Goal: Feedback & Contribution: Submit feedback/report problem

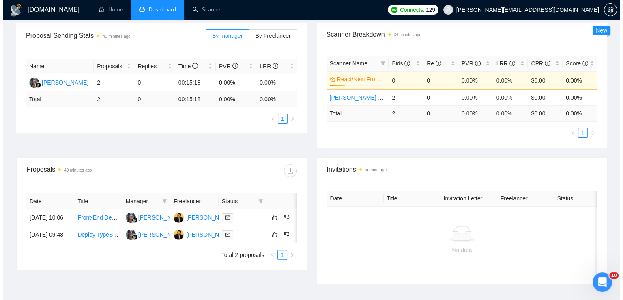
scroll to position [162, 0]
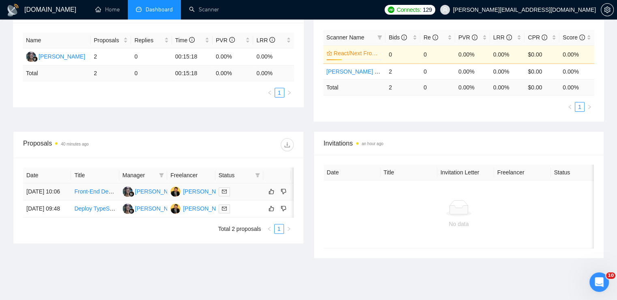
click at [114, 188] on td "Front-End Developer (Figma → React + Tailwind + Stripe)" at bounding box center [95, 191] width 48 height 17
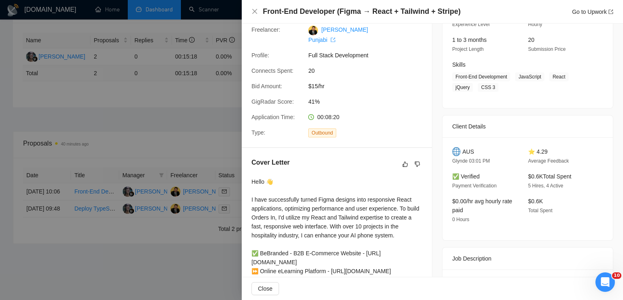
scroll to position [91, 0]
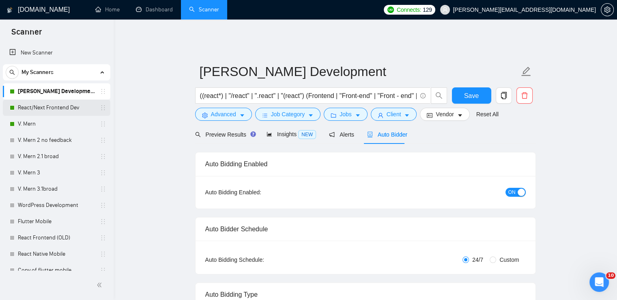
click at [65, 111] on link "React/Next Frontend Dev" at bounding box center [56, 107] width 77 height 16
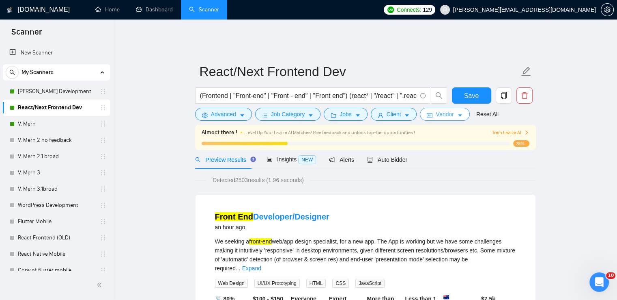
click at [436, 110] on span "Vendor" at bounding box center [445, 114] width 18 height 9
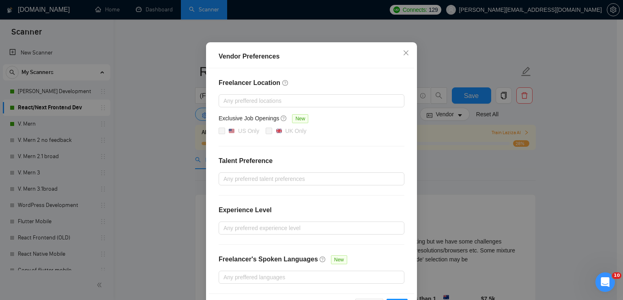
scroll to position [35, 0]
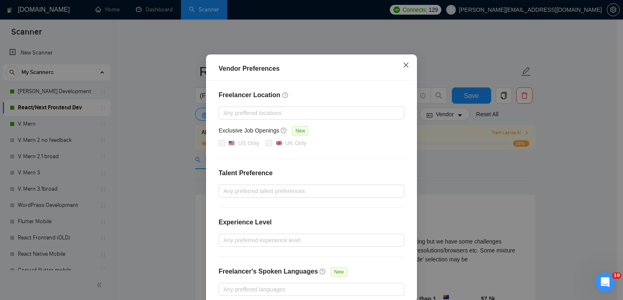
click at [405, 66] on icon "close" at bounding box center [406, 65] width 6 height 6
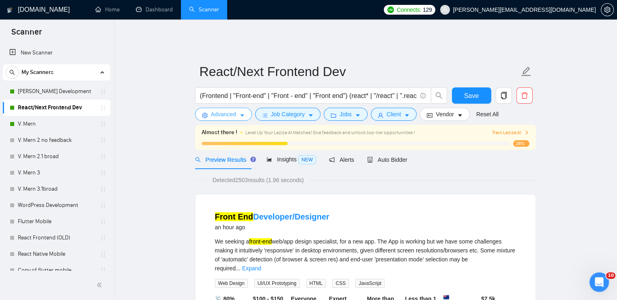
click at [235, 108] on button "Advanced" at bounding box center [223, 114] width 57 height 13
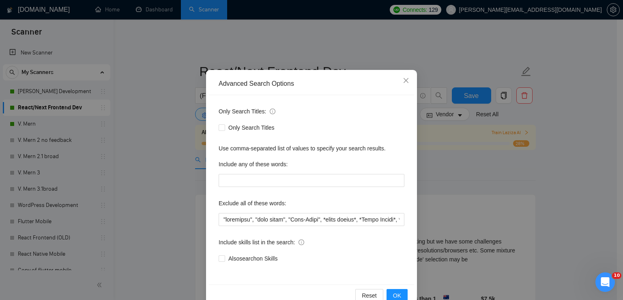
scroll to position [38, 0]
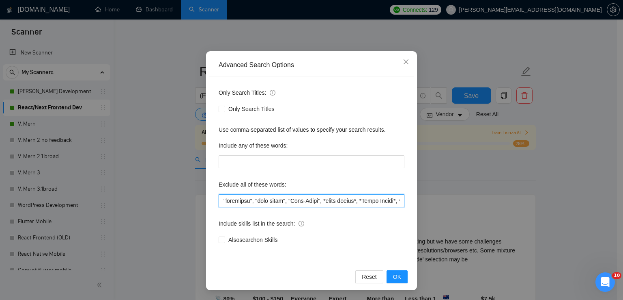
click at [282, 198] on input "text" at bounding box center [312, 200] width 186 height 13
click at [303, 200] on input "text" at bounding box center [312, 200] width 186 height 13
click at [347, 203] on input "text" at bounding box center [312, 200] width 186 height 13
click at [404, 62] on icon "close" at bounding box center [406, 61] width 6 height 6
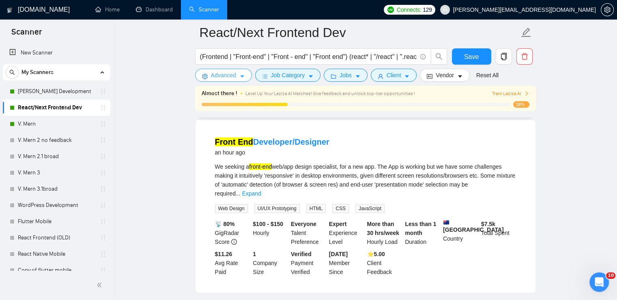
scroll to position [81, 0]
click at [340, 151] on div "Front End Developer/Designer an hour ago" at bounding box center [365, 146] width 301 height 21
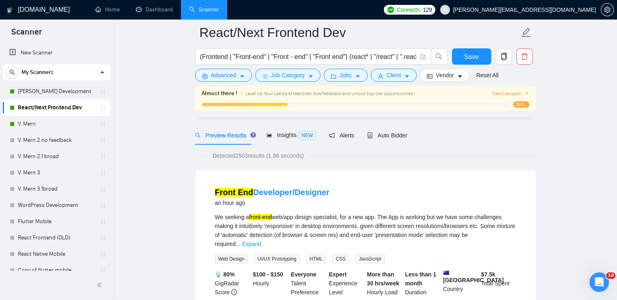
scroll to position [244, 0]
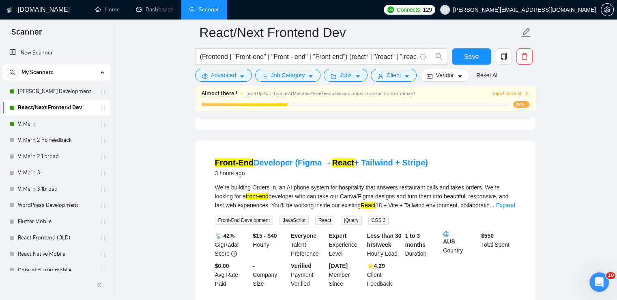
click at [508, 91] on span "Train Laziza AI" at bounding box center [510, 94] width 37 height 8
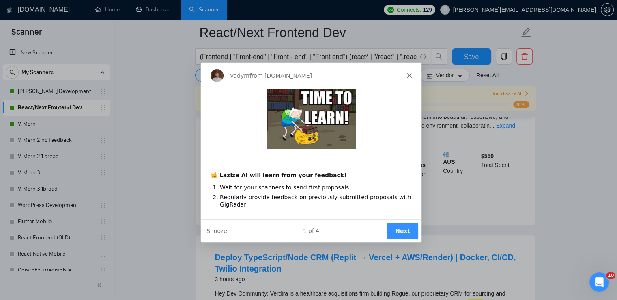
scroll to position [325, 0]
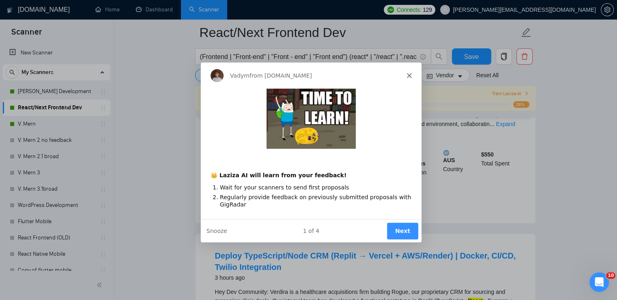
click at [413, 228] on button "Next" at bounding box center [401, 230] width 31 height 17
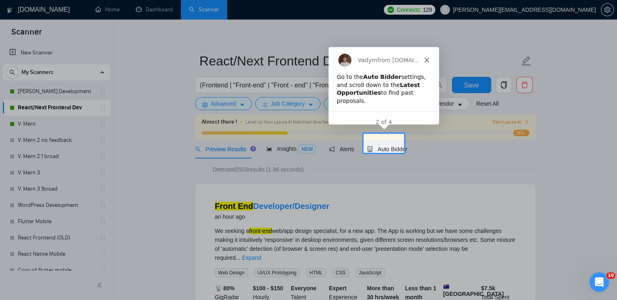
scroll to position [0, 0]
click at [390, 147] on span "Auto Bidder" at bounding box center [387, 149] width 40 height 6
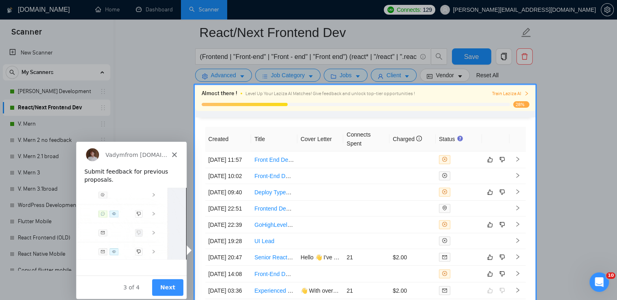
scroll to position [1966, 0]
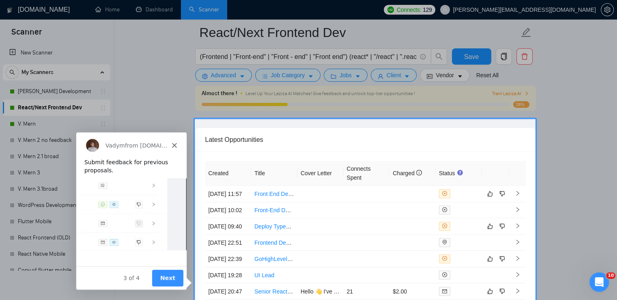
click at [172, 144] on icon "Close" at bounding box center [173, 144] width 5 height 5
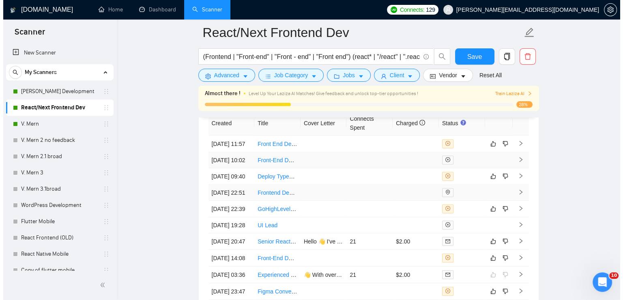
scroll to position [2007, 0]
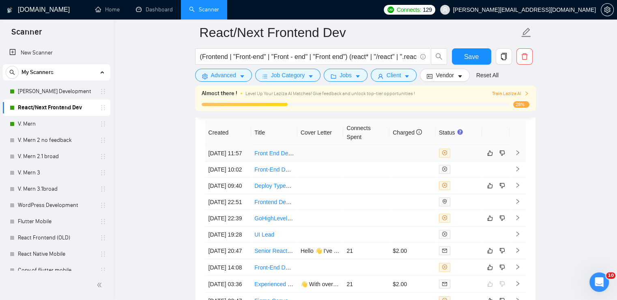
click at [281, 150] on link "Front End Developer/Designer" at bounding box center [292, 153] width 77 height 6
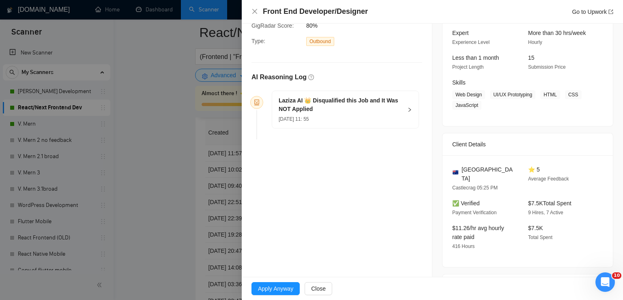
scroll to position [81, 0]
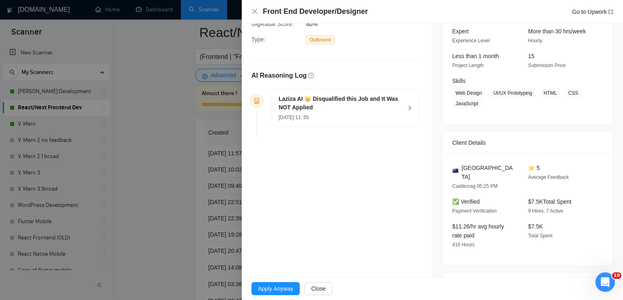
click at [411, 110] on div "[PERSON_NAME] AI 👑 Disqualified this Job and It Was NOT Applied [DATE] 11: 55" at bounding box center [345, 107] width 147 height 37
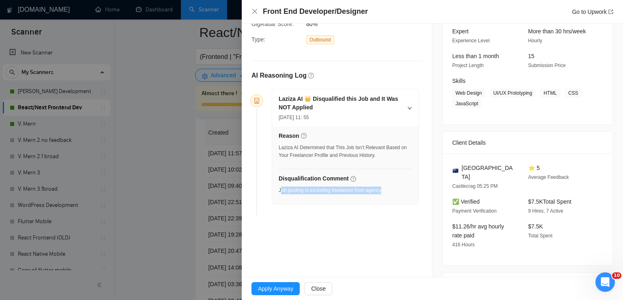
drag, startPoint x: 281, startPoint y: 190, endPoint x: 386, endPoint y: 192, distance: 105.1
click at [386, 192] on div "Disqualification Comment Job posting is excluding freelancer from agency" at bounding box center [346, 186] width 134 height 25
click at [333, 207] on li "Laziza AI 👑 Disqualified this Job and It Was NOT Applied [DATE] 11: 55 Reason L…" at bounding box center [337, 153] width 164 height 123
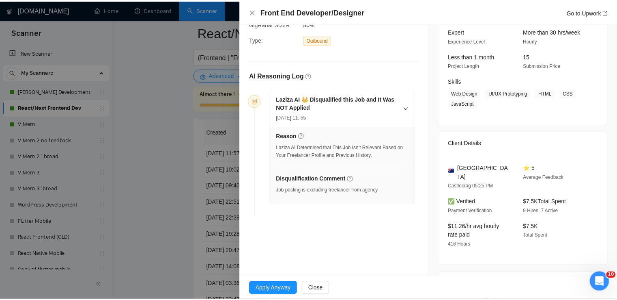
scroll to position [0, 0]
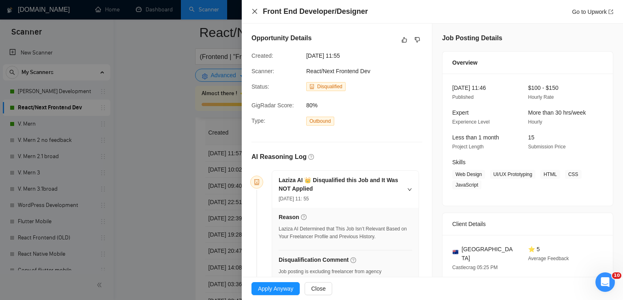
click at [252, 12] on icon "close" at bounding box center [255, 11] width 6 height 6
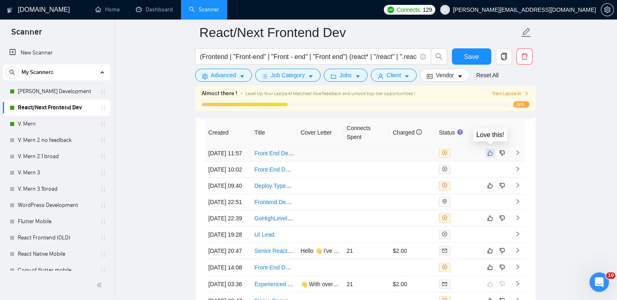
click at [491, 150] on icon "like" at bounding box center [490, 153] width 6 height 6
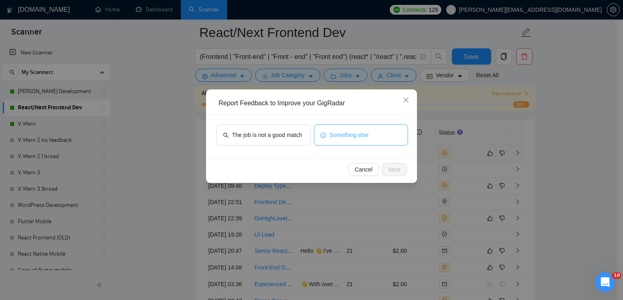
click at [354, 135] on span "Something else" at bounding box center [349, 134] width 39 height 9
click at [399, 166] on span "Next" at bounding box center [395, 169] width 12 height 9
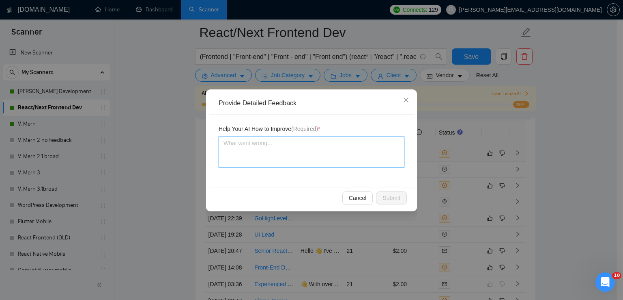
click at [274, 149] on textarea at bounding box center [312, 151] width 186 height 31
type textarea "T"
type textarea "The"
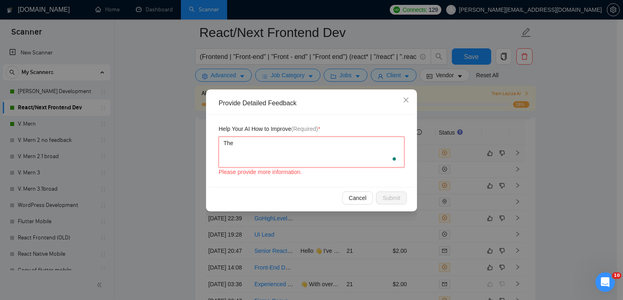
type textarea "The c"
type textarea "The clien"
type textarea "The client"
type textarea "The client ha"
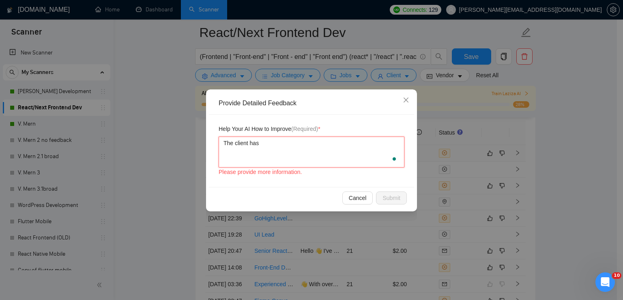
type textarea "The client has"
type textarea "The client ha"
type textarea "The client h"
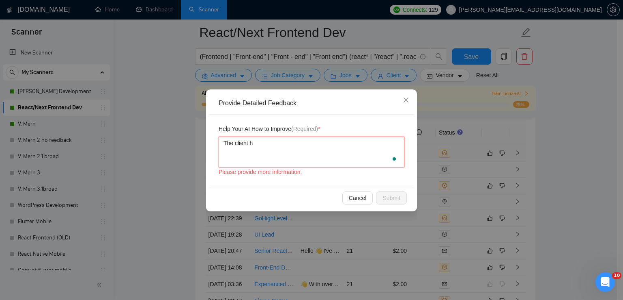
type textarea "The client"
type textarea "The clien"
type textarea "The clie"
type textarea "The cli"
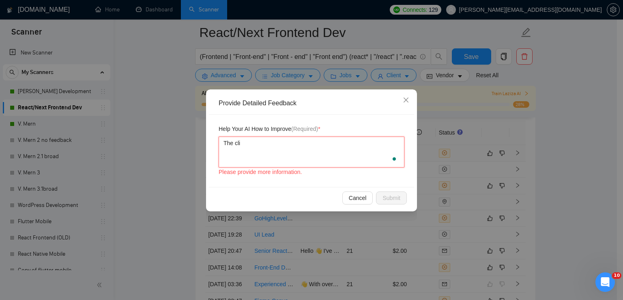
type textarea "The cl"
type textarea "The"
type textarea "The jo"
type textarea "The job"
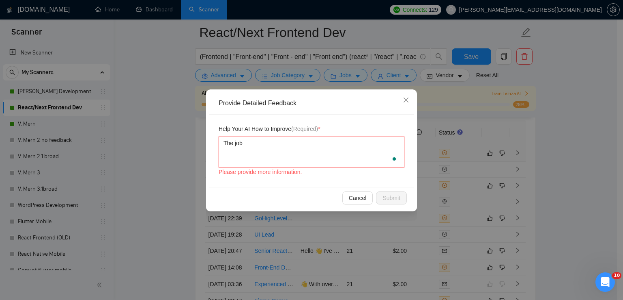
type textarea "The job i"
type textarea "The job is"
type textarea "The job is ma"
type textarea "The job is mat"
type textarea "The job is match"
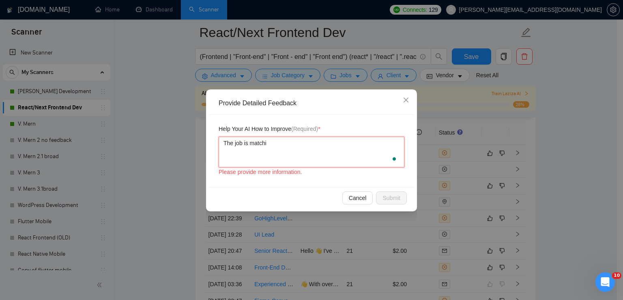
type textarea "The job is matchin"
type textarea "The job is matching"
type textarea "The job is matching m"
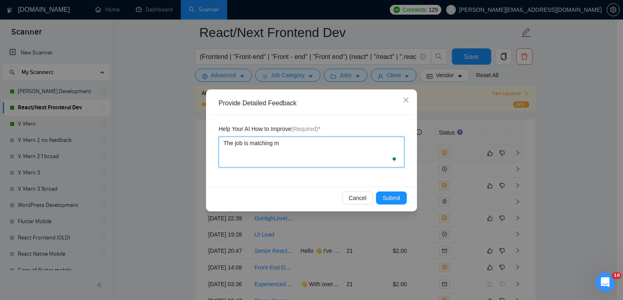
type textarea "The job is matching my"
type textarea "The job is matching my sk"
type textarea "The job is matching my ski"
type textarea "The job is matching my sk"
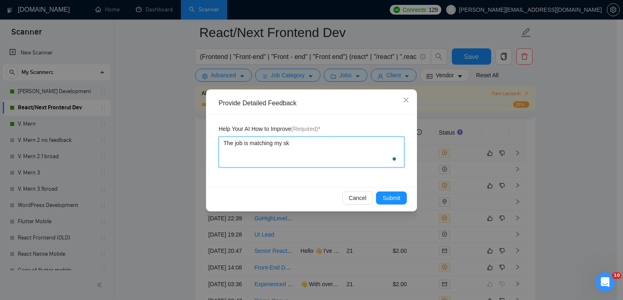
type textarea "The job is matching my s"
type textarea "The job is matching my"
type textarea "The job is matching m"
type textarea "The job is matching t"
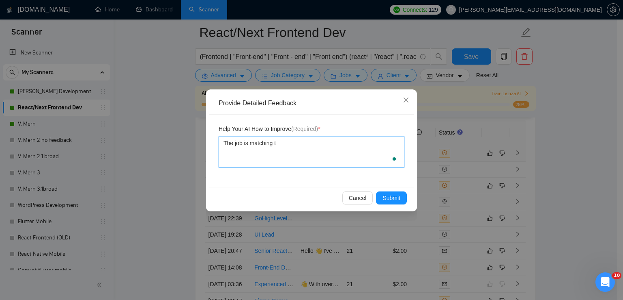
type textarea "The job is matching th"
type textarea "The job is matching the"
type textarea "The job is matching the f"
type textarea "The job is matching the fr"
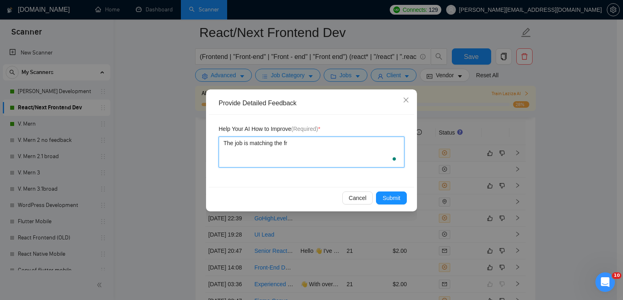
type textarea "The job is matching the fre"
type textarea "The job is matching the [PERSON_NAME]"
type textarea "The job is matching the freelan"
type textarea "The job is matching the freelanc"
type textarea "The job is matching the freelance"
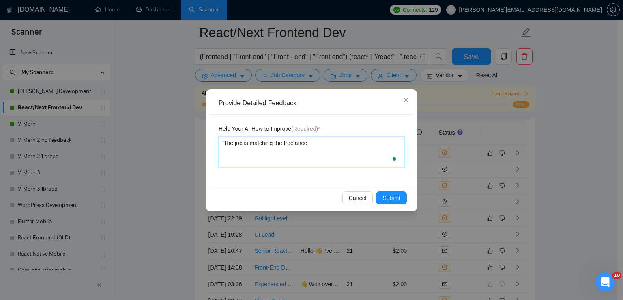
type textarea "The job is matching the freelancer"
type textarea "The job is matching the freelancer's"
type textarea "The job is matching the freelancer's s"
type textarea "The job is matching the freelancer's sk"
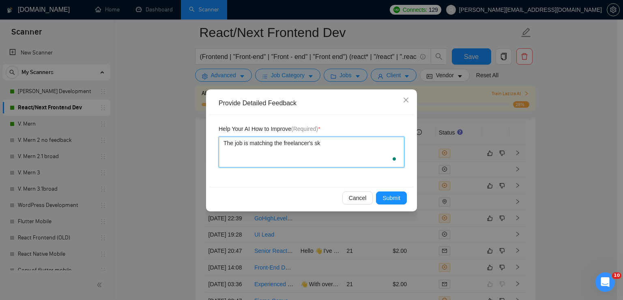
type textarea "The job is matching the freelancer's ski"
type textarea "The job is matching the freelancer's skil"
type textarea "The job is matching the freelancer's skills"
type textarea "The job is matching the freelancer's skills b"
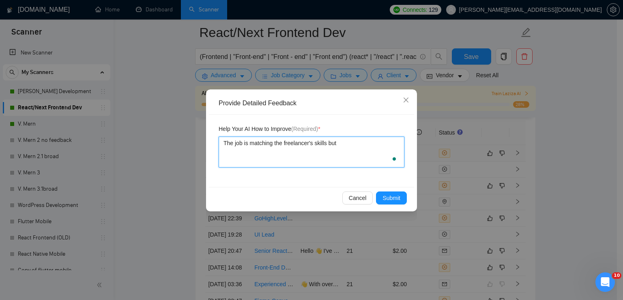
type textarea "The job is matching the freelancer's skills but"
type textarea "The job is matching the freelancer's skills but th"
type textarea "The job is matching the freelancer's skills but the"
type textarea "The job is matching the freelancer's skills but the c"
type textarea "The job is matching the freelancer's skills but the cl"
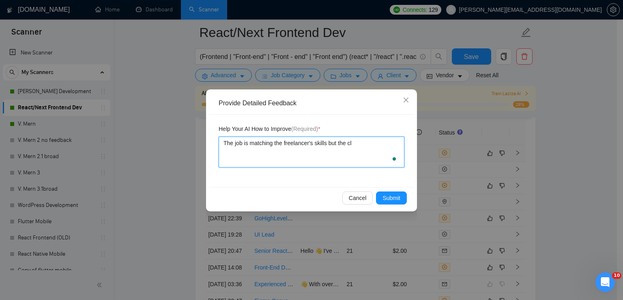
type textarea "The job is matching the freelancer's skills but the cli"
type textarea "The job is matching the freelancer's skills but the clien"
type textarea "The job is matching the freelancer's skills but the client"
type textarea "The job is matching the freelancer's skills but the client h"
type textarea "The job is matching the freelancer's skills but the client ha"
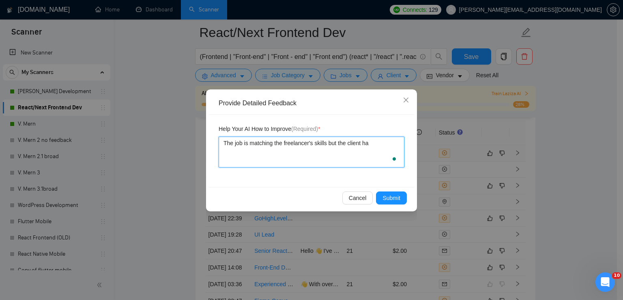
type textarea "The job is matching the freelancer's skills but the client has"
type textarea "The job is matching the freelancer's skills but the client has c"
type textarea "The job is matching the freelancer's skills but the client has cel"
type textarea "The job is matching the freelancer's skills but the client has cela"
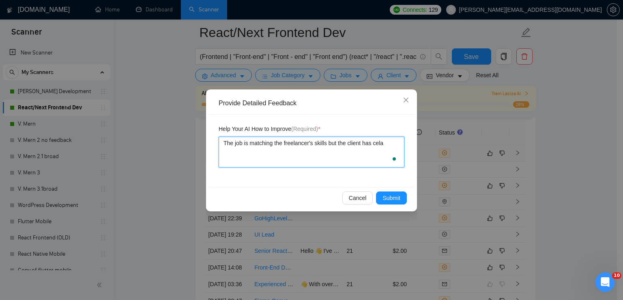
type textarea "The job is matching the freelancer's skills but the client has celar"
type textarea "The job is matching the freelancer's skills but the client has cela"
type textarea "The job is matching the freelancer's skills but the client has cel"
type textarea "The job is matching the freelancer's skills but the client has ce"
type textarea "The job is matching the freelancer's skills but the client has c"
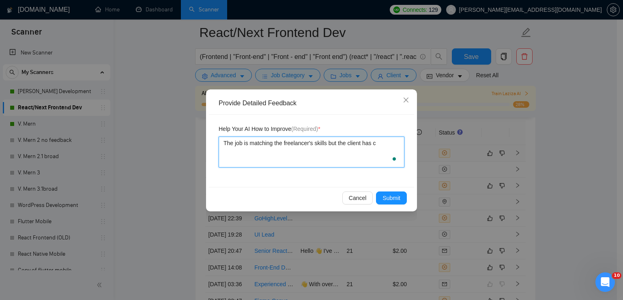
type textarea "The job is matching the freelancer's skills but the client has cl"
type textarea "The job is matching the freelancer's skills but the client has clea"
type textarea "The job is matching the freelancer's skills but the client has clear"
type textarea "The job is matching the freelancer's skills but the client has clearl"
type textarea "The job is matching the freelancer's skills but the client has clearly"
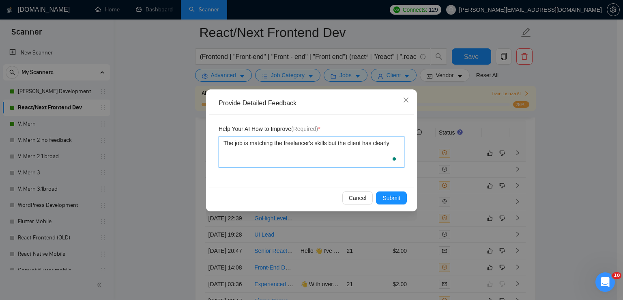
type textarea "The job is matching the freelancer's skills but the client has clearly"
type textarea "The job is matching the freelancer's skills but the client has clearly me"
type textarea "The job is matching the freelancer's skills but the client has clearly men"
type textarea "The job is matching the freelancer's skills but the client has clearly ment"
type textarea "The job is matching the freelancer's skills but the client has clearly mentio"
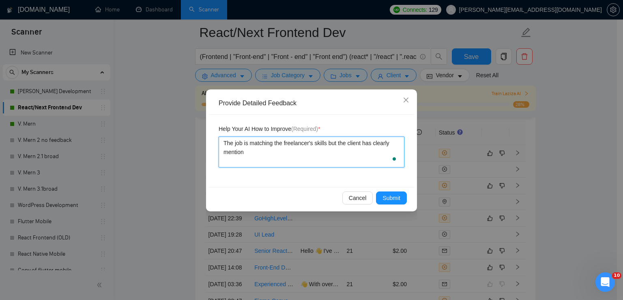
type textarea "The job is matching the freelancer's skills but the client has clearly mentione"
type textarea "The job is matching the freelancer's skills but the client has clearly mentioned"
type textarea "The job is matching the freelancer's skills but the client has clearly mentione…"
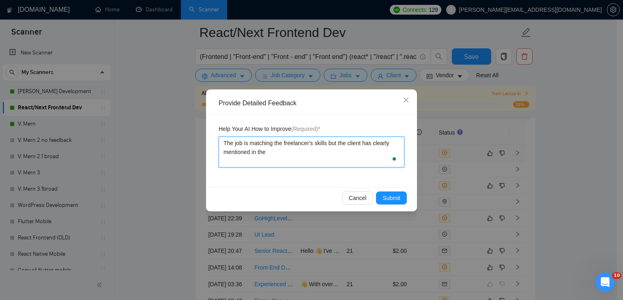
type textarea "The job is matching the freelancer's skills but the client has clearly mentione…"
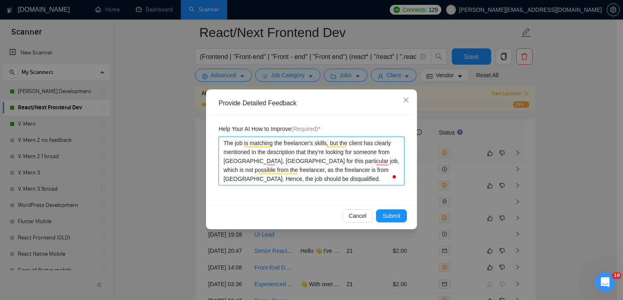
click at [329, 163] on textarea "The job is matching the freelancer's skills, but the client has clearly mention…" at bounding box center [312, 160] width 186 height 49
click at [385, 159] on textarea "The job is matching the freelancer's skills, but the client has clearly mention…" at bounding box center [312, 160] width 186 height 49
click at [392, 214] on span "Submit" at bounding box center [392, 215] width 18 height 9
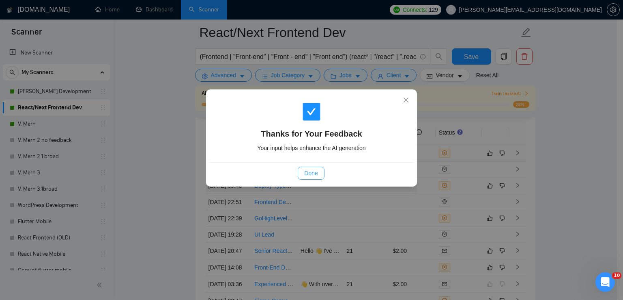
click at [307, 170] on span "Done" at bounding box center [310, 172] width 13 height 9
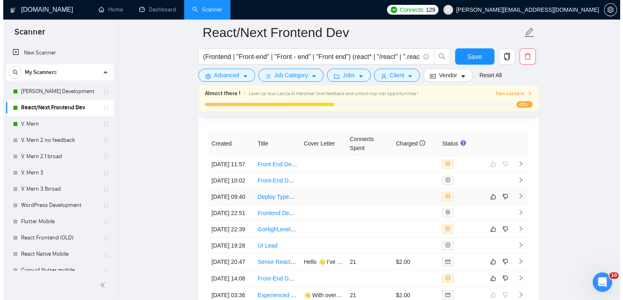
scroll to position [2007, 0]
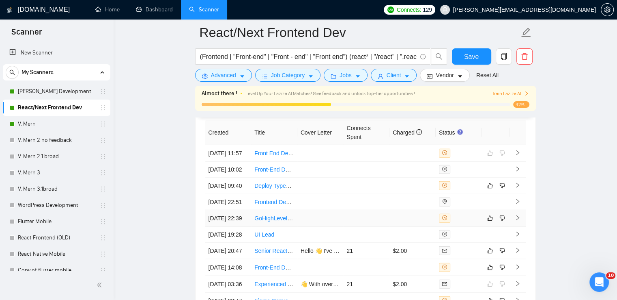
click at [267, 221] on link "GoHighLevel SaaS Developer + Frontend Integration" at bounding box center [321, 218] width 134 height 6
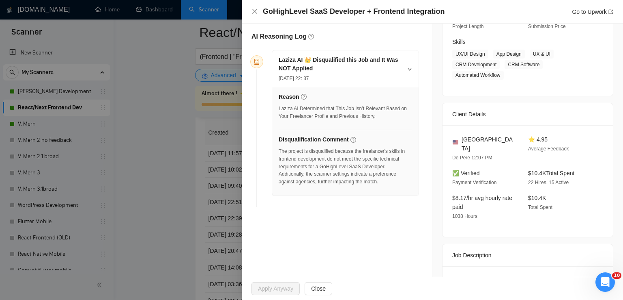
scroll to position [122, 0]
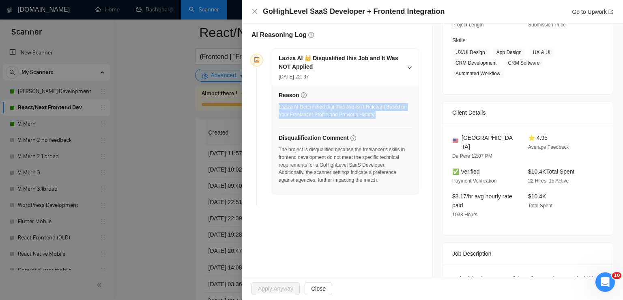
drag, startPoint x: 282, startPoint y: 105, endPoint x: 384, endPoint y: 116, distance: 102.9
click at [384, 116] on div "Laziza AI Determined that This Job Isn’t Relevant Based on Your Freelancer Prof…" at bounding box center [346, 110] width 134 height 15
click at [380, 97] on div "Reason" at bounding box center [346, 95] width 134 height 9
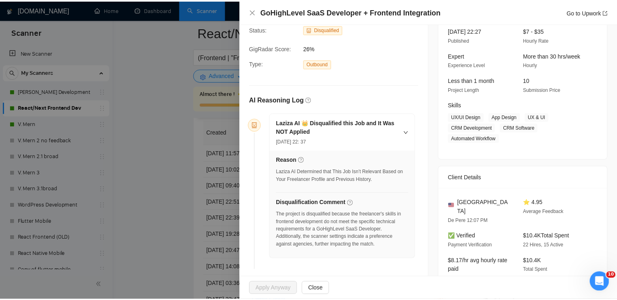
scroll to position [0, 0]
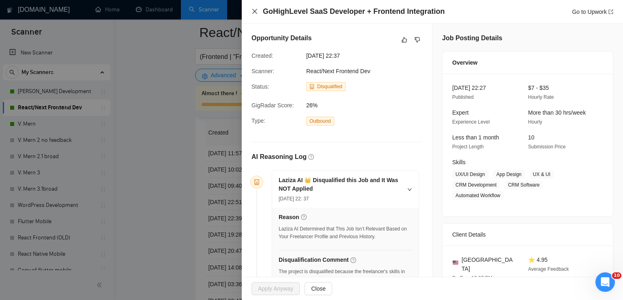
click at [253, 9] on icon "close" at bounding box center [255, 11] width 6 height 6
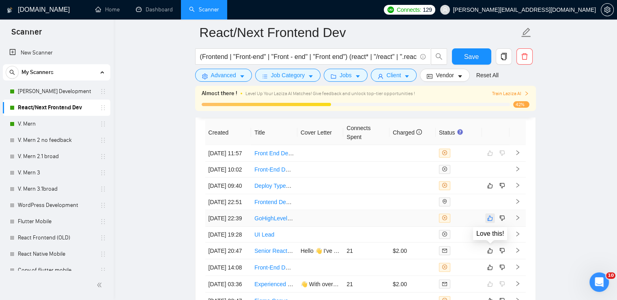
click at [491, 221] on icon "like" at bounding box center [490, 218] width 6 height 6
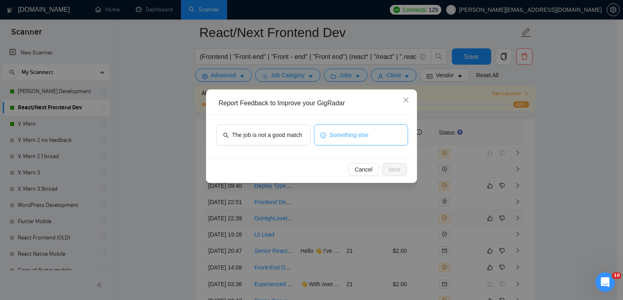
click at [346, 134] on span "Something else" at bounding box center [349, 134] width 39 height 9
click at [394, 167] on span "Next" at bounding box center [395, 169] width 12 height 9
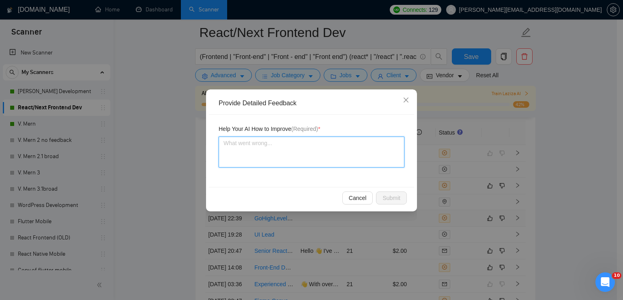
click at [283, 145] on textarea at bounding box center [312, 151] width 186 height 31
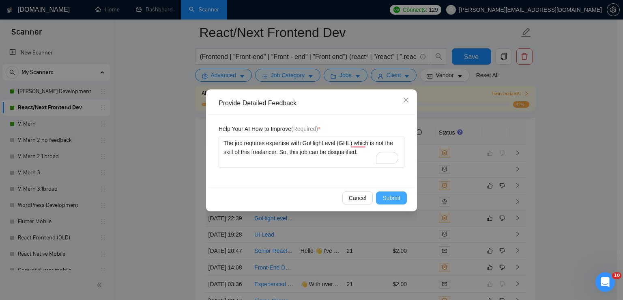
click at [397, 195] on span "Submit" at bounding box center [392, 197] width 18 height 9
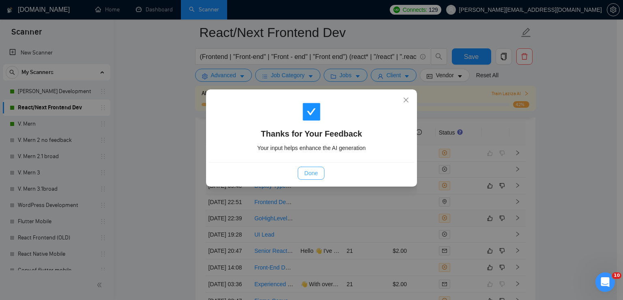
click at [318, 172] on span "Done" at bounding box center [310, 172] width 13 height 9
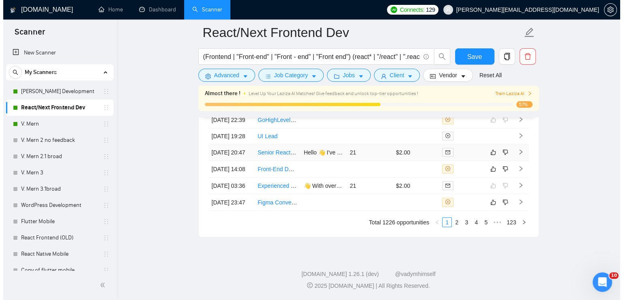
scroll to position [2129, 0]
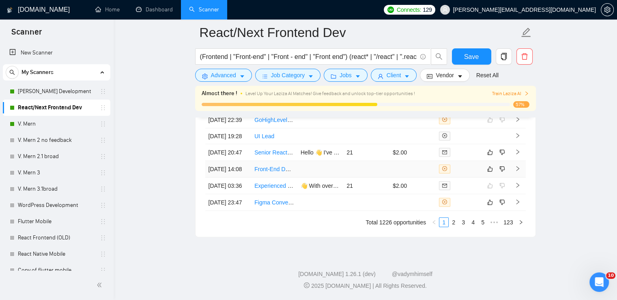
click at [275, 172] on link "Front-End Developer Needed for Website Error Fix (full stack)" at bounding box center [331, 169] width 155 height 6
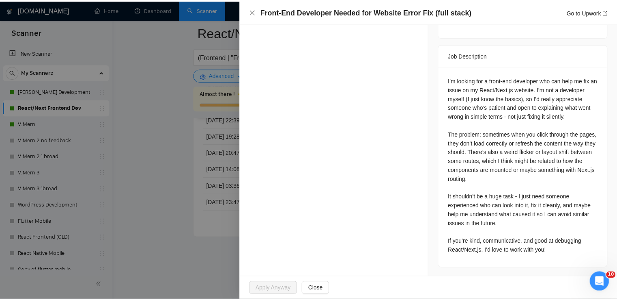
scroll to position [334, 0]
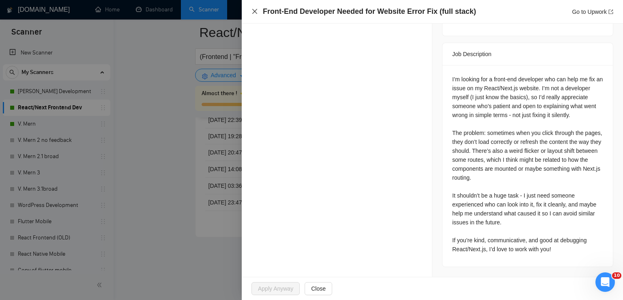
click at [255, 9] on icon "close" at bounding box center [255, 11] width 6 height 6
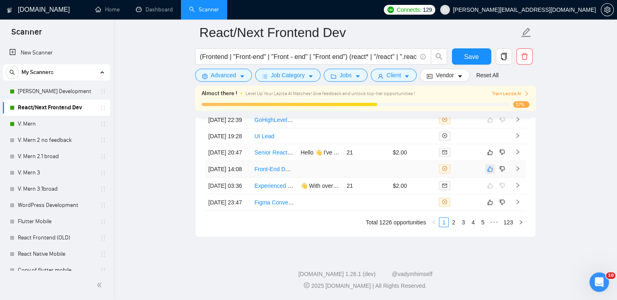
click at [490, 172] on icon "like" at bounding box center [490, 169] width 6 height 6
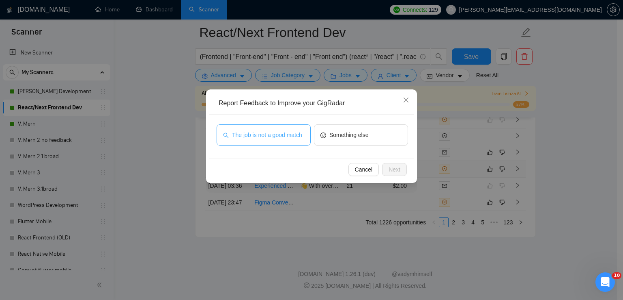
click at [274, 134] on span "The job is not a good match" at bounding box center [267, 134] width 70 height 9
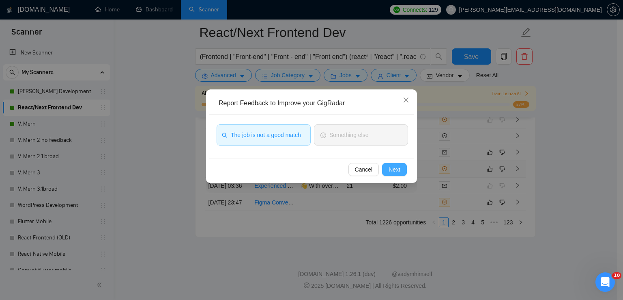
click at [400, 167] on span "Next" at bounding box center [395, 169] width 12 height 9
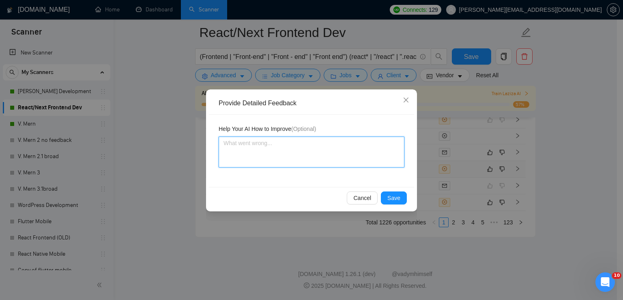
click at [301, 151] on textarea at bounding box center [312, 151] width 186 height 31
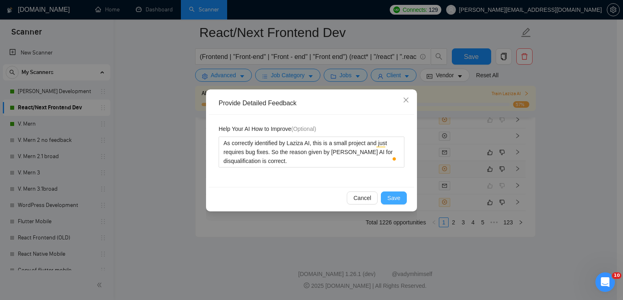
click at [397, 195] on span "Save" at bounding box center [394, 197] width 13 height 9
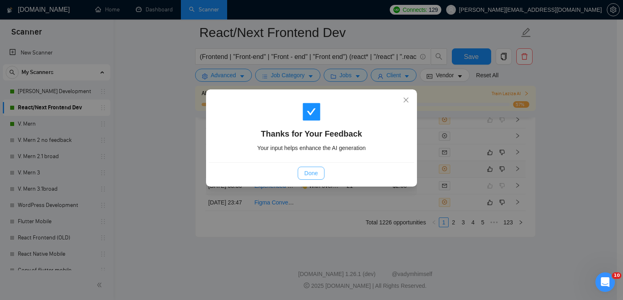
click at [312, 170] on span "Done" at bounding box center [310, 172] width 13 height 9
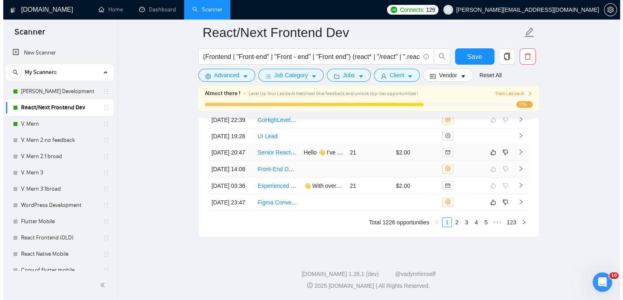
scroll to position [2179, 0]
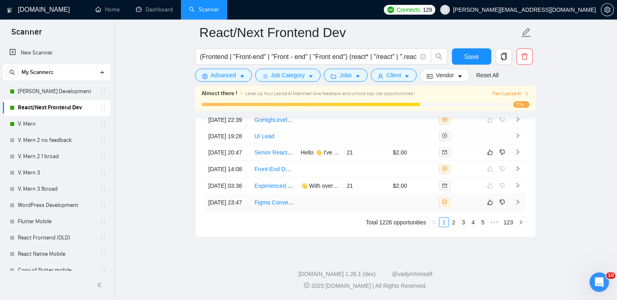
click at [279, 199] on link "Figma Conversion & Front-End Implementation Specialist (Real Estate Tech Startu…" at bounding box center [360, 202] width 213 height 6
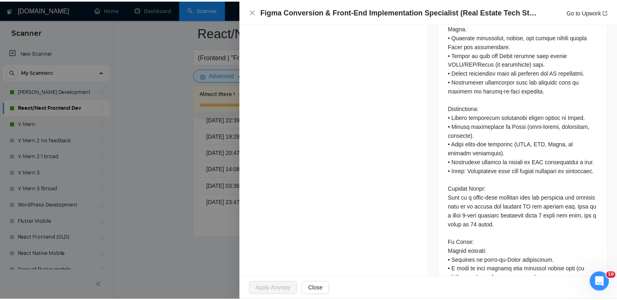
scroll to position [525, 0]
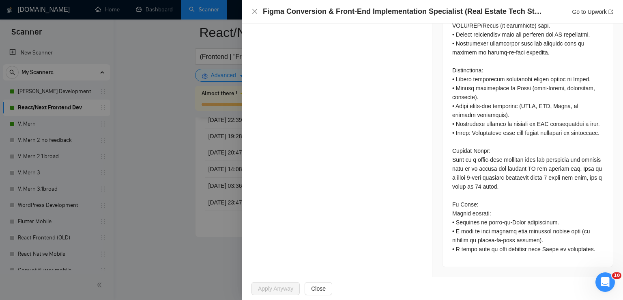
click at [202, 155] on div at bounding box center [311, 150] width 623 height 300
click at [181, 155] on div at bounding box center [311, 150] width 623 height 300
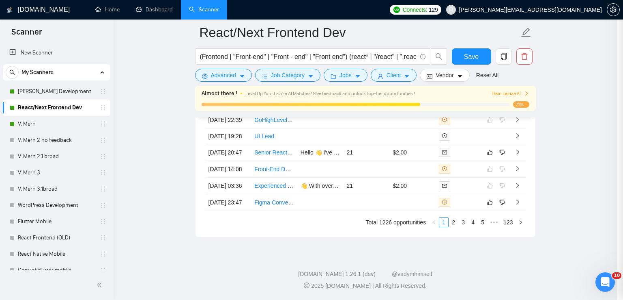
click at [167, 149] on div at bounding box center [311, 150] width 623 height 300
